Goal: Task Accomplishment & Management: Complete application form

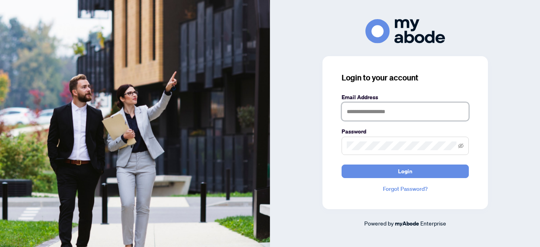
click at [356, 108] on input "text" at bounding box center [405, 111] width 127 height 18
type input "**********"
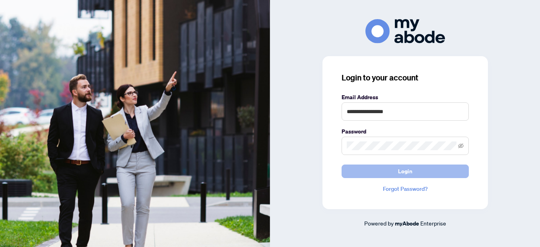
click at [409, 174] on span "Login" at bounding box center [405, 171] width 14 height 13
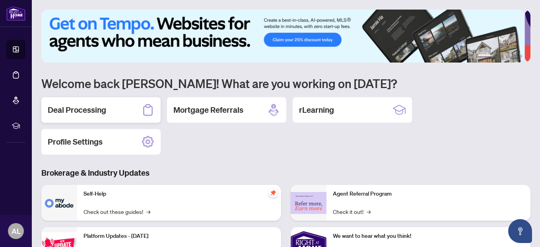
click at [121, 114] on div "Deal Processing" at bounding box center [100, 109] width 119 height 25
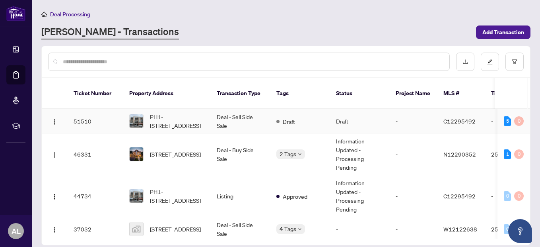
click at [429, 110] on td "-" at bounding box center [414, 121] width 48 height 24
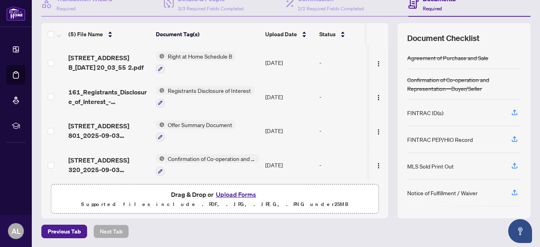
scroll to position [86, 0]
click at [232, 195] on button "Upload Forms" at bounding box center [236, 194] width 45 height 10
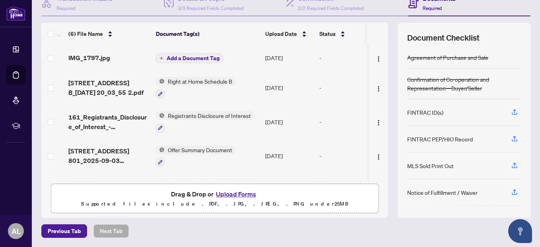
click at [170, 60] on span "Add a Document Tag" at bounding box center [193, 58] width 53 height 6
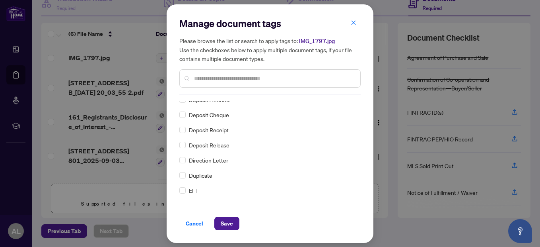
scroll to position [0, 0]
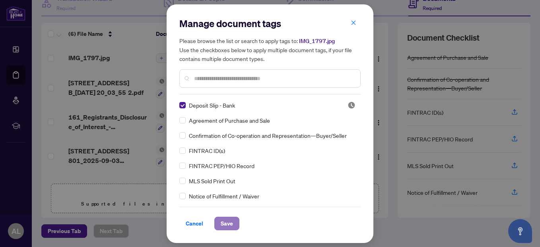
click at [230, 224] on span "Save" at bounding box center [227, 223] width 12 height 13
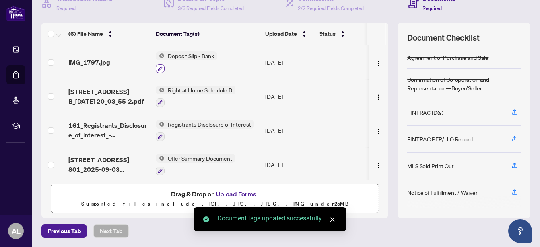
click at [160, 69] on icon "button" at bounding box center [160, 68] width 4 height 4
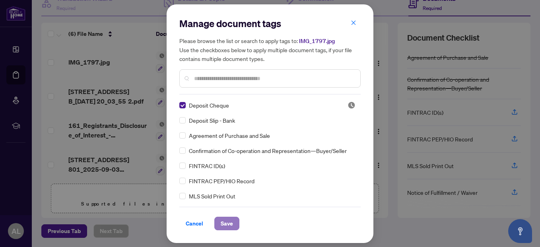
click at [231, 221] on span "Save" at bounding box center [227, 223] width 12 height 13
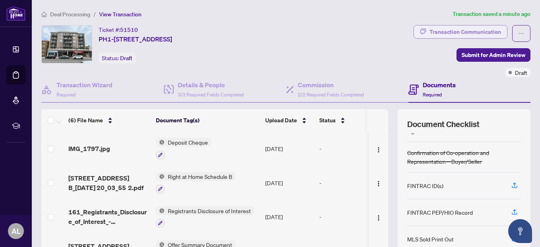
click at [441, 29] on div "Transaction Communication" at bounding box center [466, 31] width 72 height 13
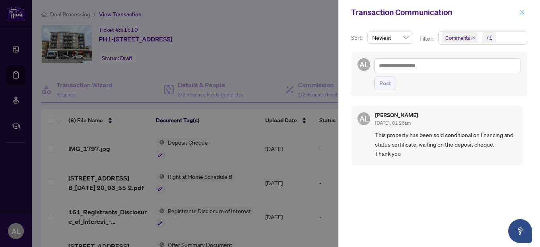
click at [522, 12] on icon "close" at bounding box center [523, 12] width 4 height 4
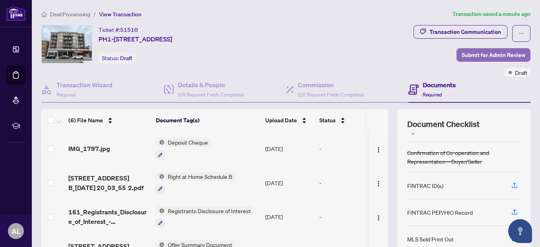
click at [464, 55] on span "Submit for Admin Review" at bounding box center [494, 55] width 64 height 13
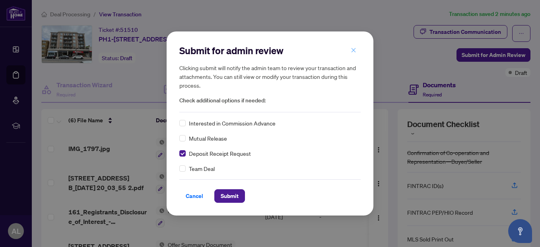
click at [354, 48] on icon "close" at bounding box center [354, 50] width 6 height 6
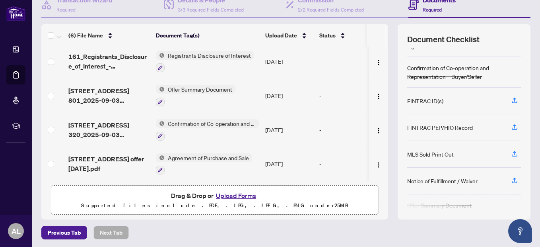
scroll to position [86, 0]
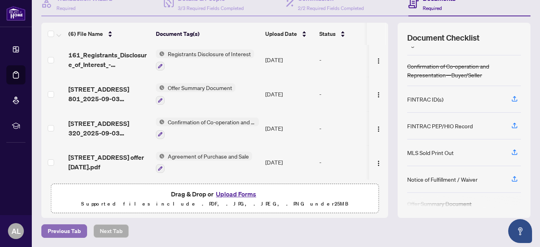
click at [65, 230] on span "Previous Tab" at bounding box center [64, 230] width 33 height 13
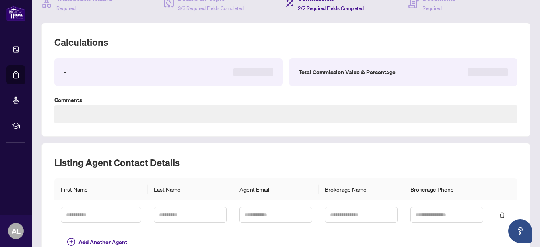
type textarea "**********"
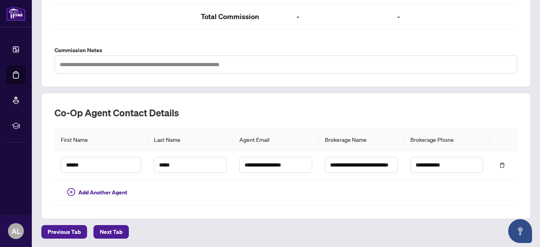
scroll to position [279, 0]
click at [100, 230] on span "Next Tab" at bounding box center [111, 231] width 23 height 13
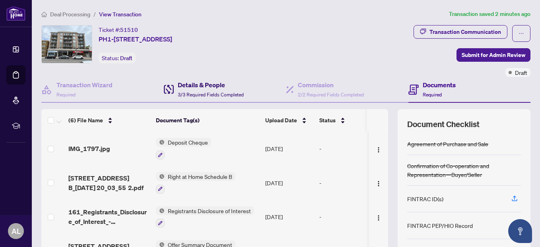
click at [203, 85] on h4 "Details & People" at bounding box center [211, 85] width 66 height 10
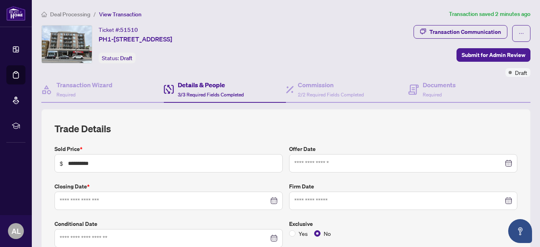
type input "**********"
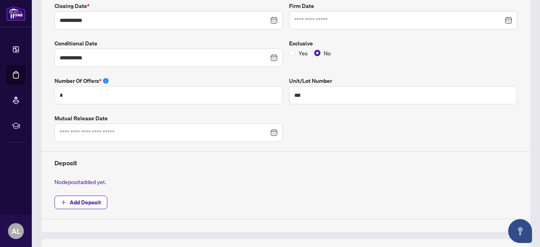
scroll to position [199, 0]
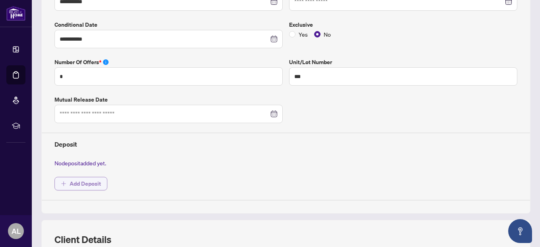
click at [71, 182] on span "Add Deposit" at bounding box center [85, 183] width 31 height 13
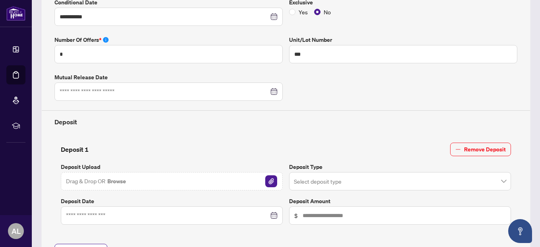
scroll to position [239, 0]
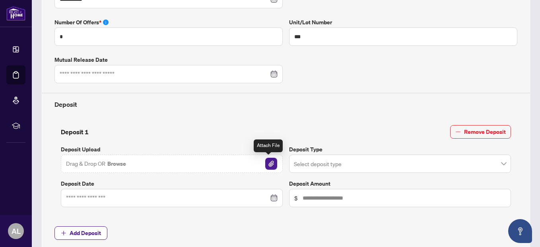
click at [269, 165] on img "button" at bounding box center [271, 164] width 12 height 12
click at [452, 164] on input "search" at bounding box center [396, 165] width 205 height 18
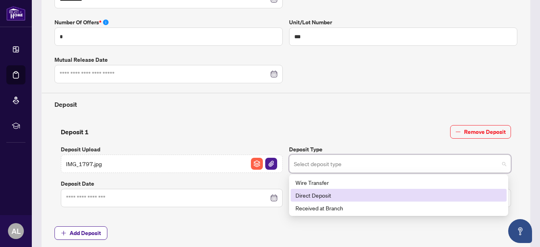
click at [327, 194] on div "Direct Deposit" at bounding box center [399, 195] width 207 height 9
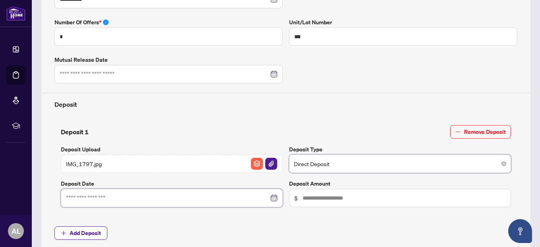
click at [112, 198] on input at bounding box center [167, 197] width 203 height 9
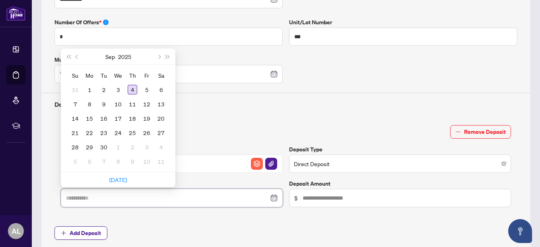
type input "**********"
click at [130, 92] on div "4" at bounding box center [133, 90] width 10 height 10
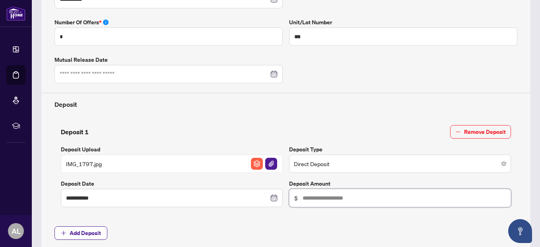
click at [306, 197] on input "text" at bounding box center [404, 197] width 203 height 9
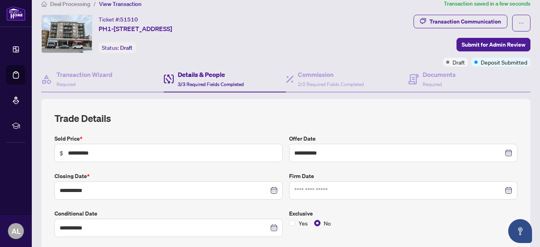
scroll to position [0, 0]
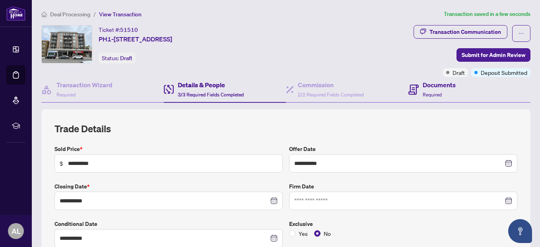
type input "******"
click at [423, 87] on h4 "Documents" at bounding box center [439, 85] width 33 height 10
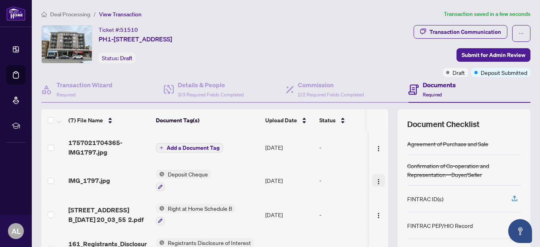
click at [376, 179] on img "button" at bounding box center [379, 181] width 6 height 6
click at [371, 48] on div "Transaction Communication Submit for Admin Review Draft Deposit Submitted" at bounding box center [413, 51] width 236 height 52
click at [462, 51] on span "Submit for Admin Review" at bounding box center [494, 55] width 64 height 13
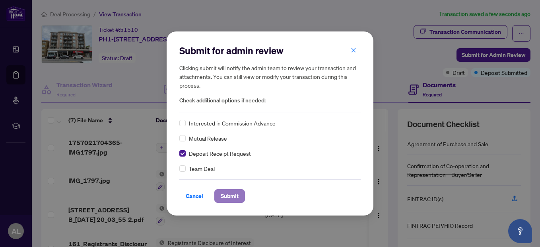
click at [234, 197] on span "Submit" at bounding box center [230, 195] width 18 height 13
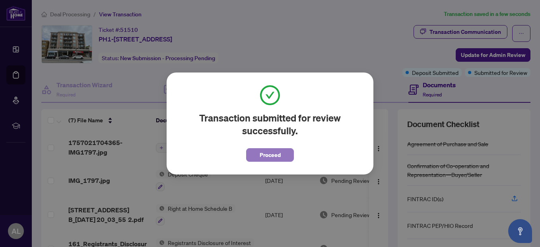
click at [269, 156] on span "Proceed" at bounding box center [270, 154] width 21 height 13
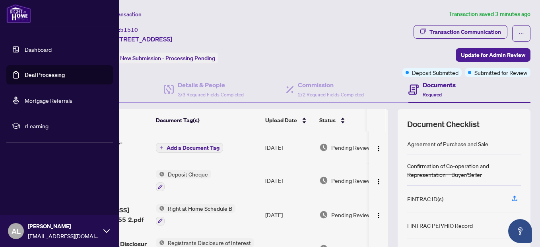
click at [16, 233] on span "AL" at bounding box center [16, 230] width 9 height 11
click at [21, 185] on button "Logout" at bounding box center [59, 184] width 107 height 14
